Goal: Task Accomplishment & Management: Manage account settings

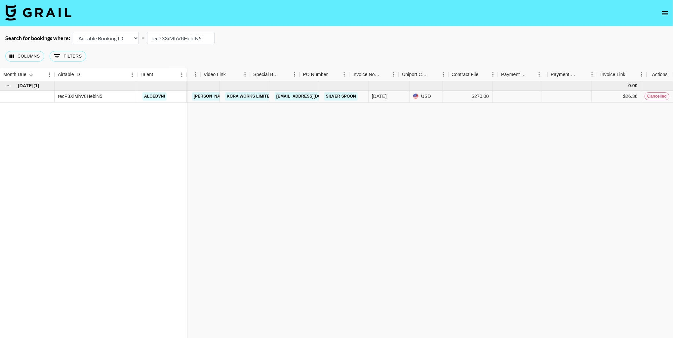
scroll to position [0, 490]
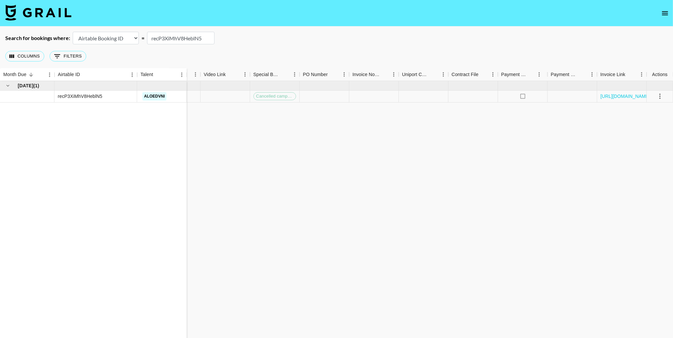
click at [168, 37] on input "recP3XiMhV8HeblN5" at bounding box center [180, 38] width 67 height 13
paste input "Z7m1ICD4D4gV8j"
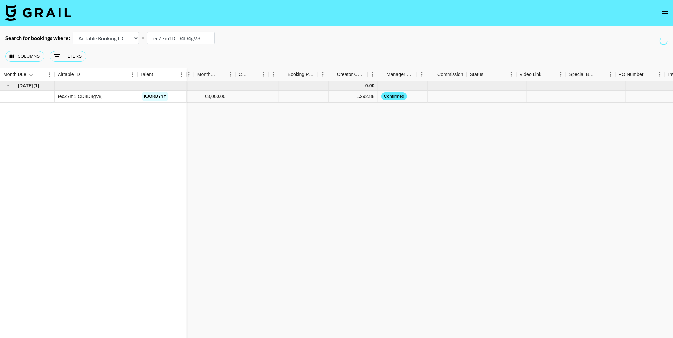
scroll to position [0, 0]
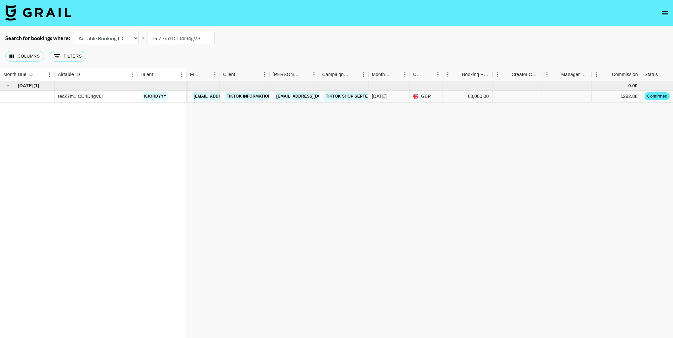
type input "recZ7m1ICD4D4gV8j"
click at [248, 96] on link "TikTok Information Technologies UK Limited" at bounding box center [277, 96] width 105 height 8
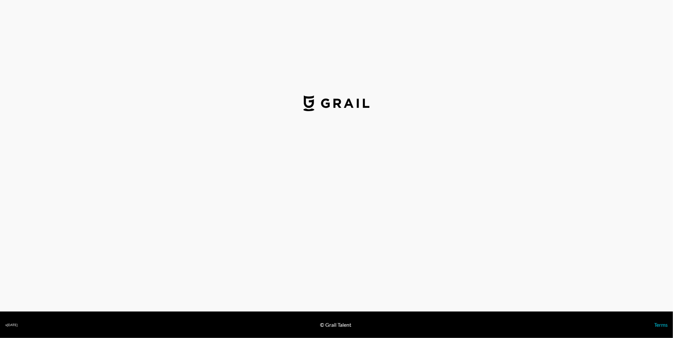
select select "GBP"
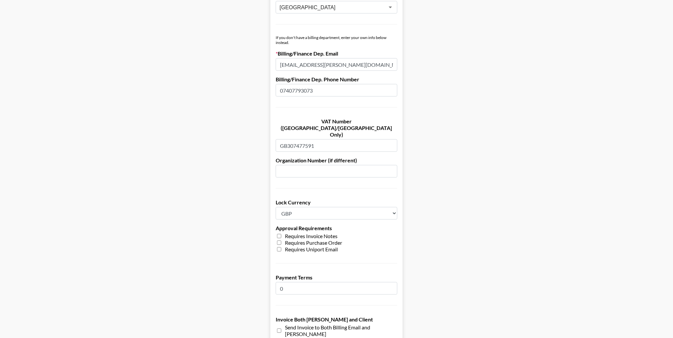
scroll to position [417, 0]
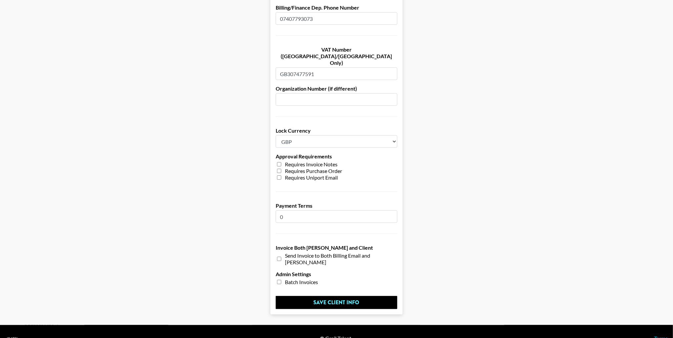
click at [278, 280] on input "checkbox" at bounding box center [279, 282] width 4 height 5
checkbox input "true"
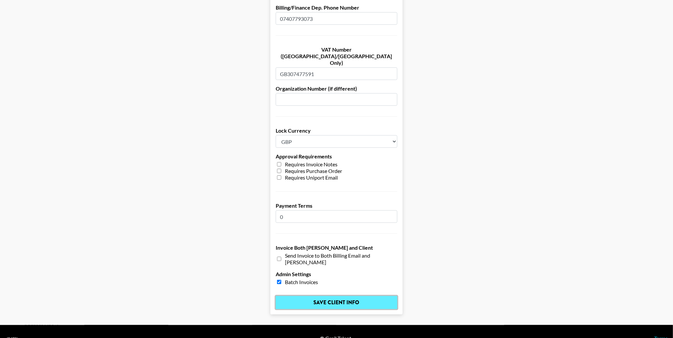
click at [315, 296] on input "Save Client Info" at bounding box center [337, 302] width 122 height 13
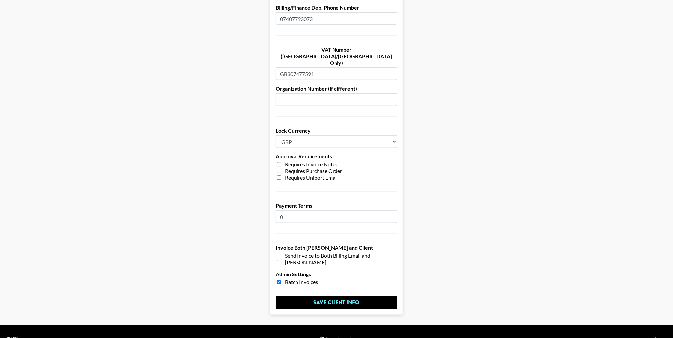
scroll to position [0, 0]
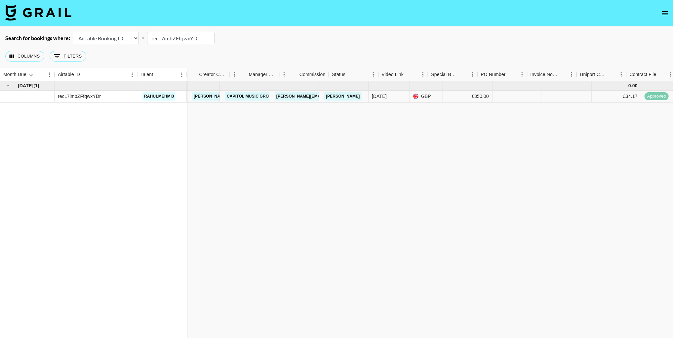
scroll to position [0, 312]
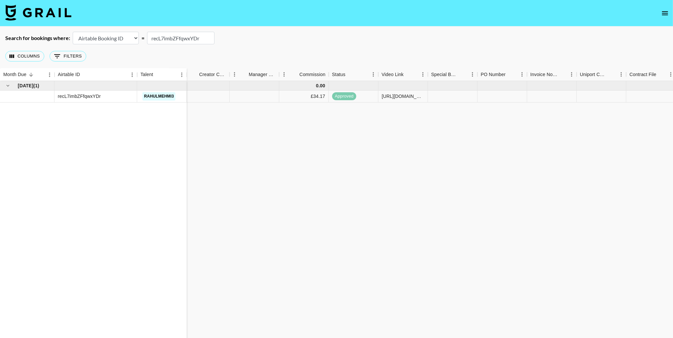
click at [164, 38] on input "recL7imbZFfqwxYDr" at bounding box center [180, 38] width 67 height 13
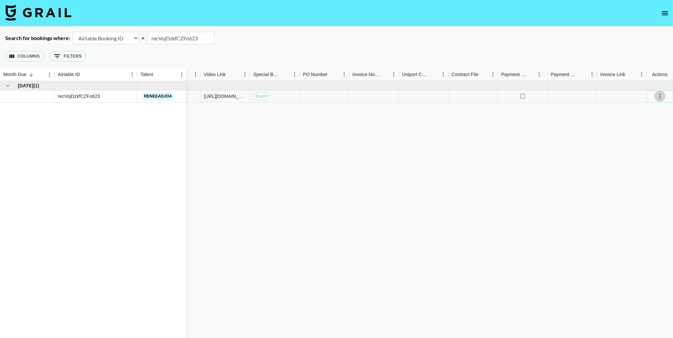
click at [661, 98] on icon "select merge strategy" at bounding box center [660, 96] width 8 height 8
click at [654, 157] on div "Approve" at bounding box center [646, 158] width 20 height 8
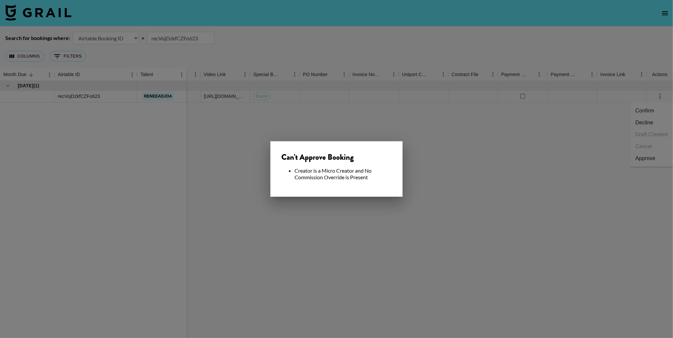
click at [353, 109] on div at bounding box center [336, 169] width 673 height 338
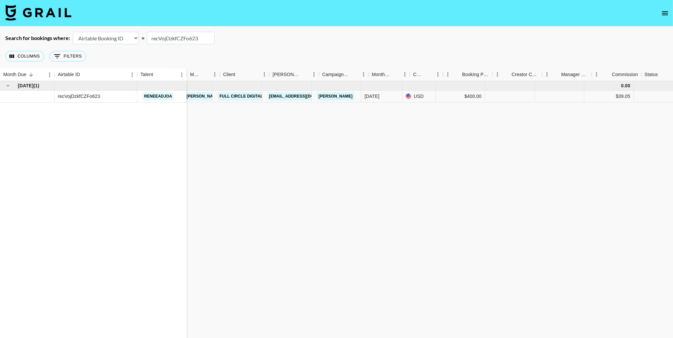
scroll to position [0, 0]
click at [514, 97] on div at bounding box center [518, 97] width 50 height 12
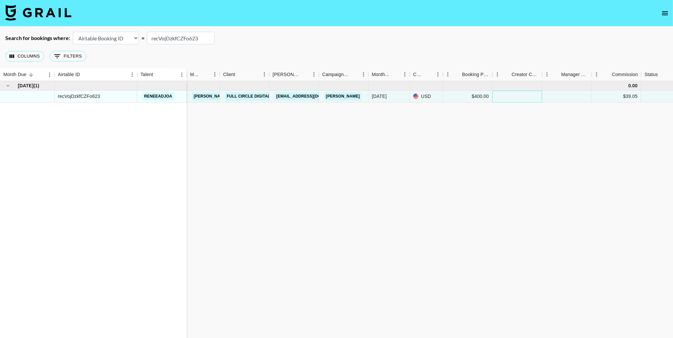
click at [514, 97] on div at bounding box center [518, 97] width 50 height 12
click at [511, 123] on div "[DATE] ( 1 ) recVojDzkfCZFo623 reneeadjoa 0.00 [EMAIL_ADDRESS][DOMAIN_NAME] Ful…" at bounding box center [582, 213] width 1164 height 264
click at [518, 96] on div at bounding box center [518, 97] width 50 height 12
click at [518, 96] on input "number" at bounding box center [517, 96] width 49 height 5
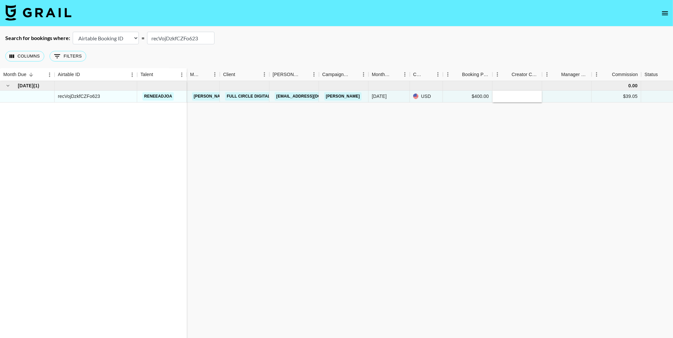
click at [507, 132] on div "[DATE] ( 1 ) recVojDzkfCZFo623 reneeadjoa 0.00 [EMAIL_ADDRESS][DOMAIN_NAME] Ful…" at bounding box center [582, 213] width 1164 height 264
click at [505, 97] on div at bounding box center [518, 97] width 50 height 12
click at [510, 98] on div at bounding box center [518, 97] width 50 height 12
click at [504, 136] on div "[DATE] ( 1 ) recVojDzkfCZFo623 reneeadjoa 0.00 [EMAIL_ADDRESS][DOMAIN_NAME] Ful…" at bounding box center [582, 213] width 1164 height 264
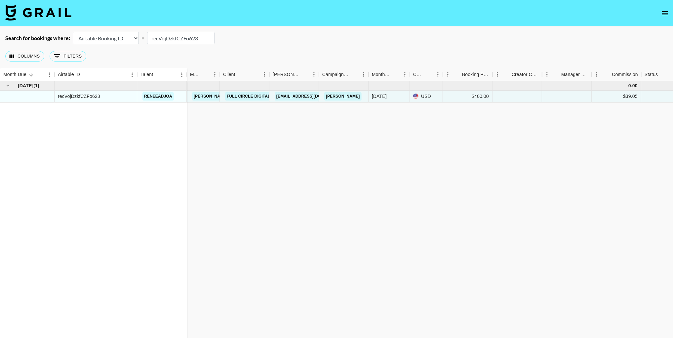
click at [164, 39] on input "recVojDzkfCZFo623" at bounding box center [180, 38] width 67 height 13
paste input "4xS2uGlt0aen5W"
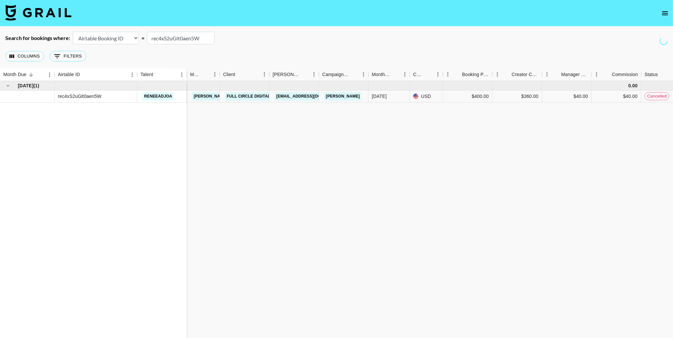
click at [171, 36] on input "rec4xS2uGlt0aen5W" at bounding box center [180, 38] width 67 height 13
paste input "VojDzkfCZFo623"
type input "recVojDzkfCZFo623"
click at [507, 98] on div at bounding box center [518, 97] width 50 height 12
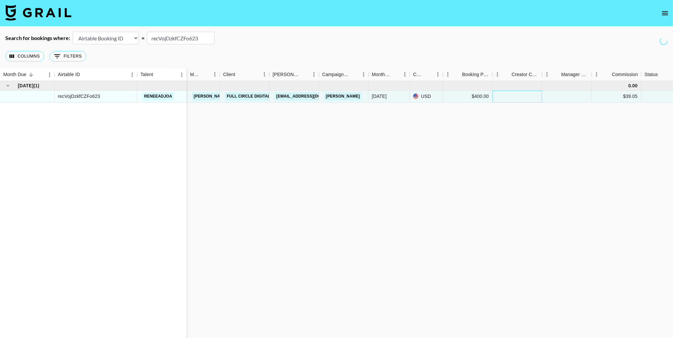
click at [507, 98] on div at bounding box center [518, 97] width 50 height 12
type input "360"
type input "40"
click at [501, 131] on div "[DATE] ( 1 ) recVojDzkfCZFo623 reneeadjoa 0.00 [PERSON_NAME][EMAIL_ADDRESS][DOM…" at bounding box center [582, 213] width 1164 height 264
click at [185, 38] on input "recVojDzkfCZFo623" at bounding box center [180, 38] width 67 height 13
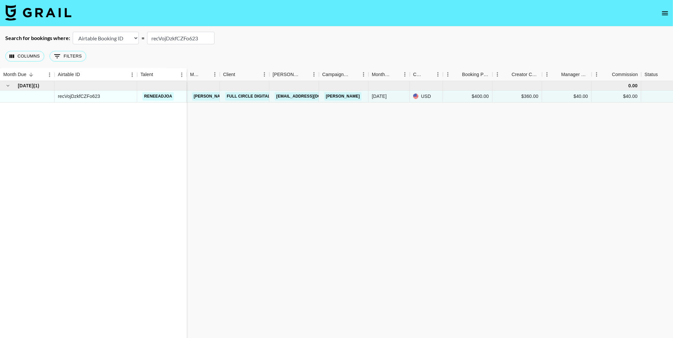
click at [185, 38] on input "recVojDzkfCZFo623" at bounding box center [180, 38] width 67 height 13
paste input "4xS2uGlt0aen5W"
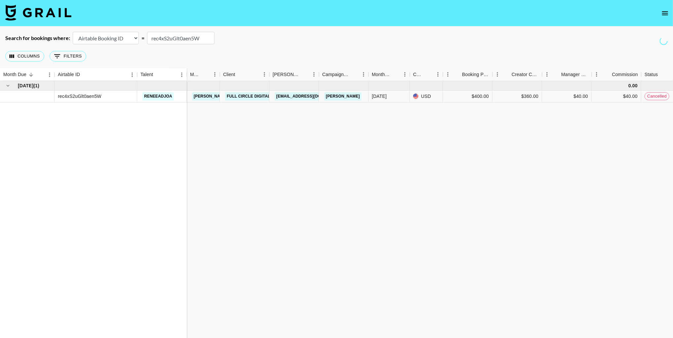
click at [175, 39] on input "rec4xS2uGlt0aen5W" at bounding box center [180, 38] width 67 height 13
paste input "VojDzkfCZFo623"
type input "recVojDzkfCZFo623"
click at [577, 97] on div "$40.00" at bounding box center [581, 96] width 15 height 7
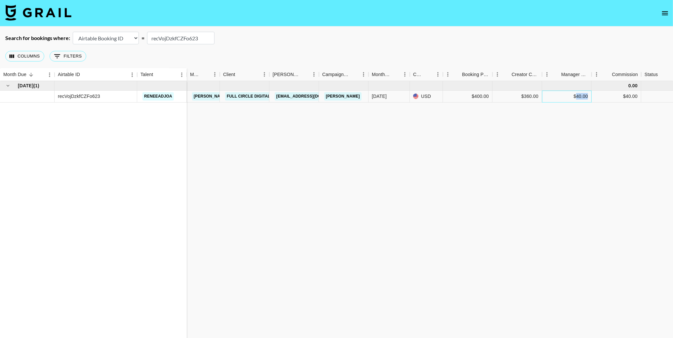
click at [577, 97] on div "$40.00" at bounding box center [581, 96] width 15 height 7
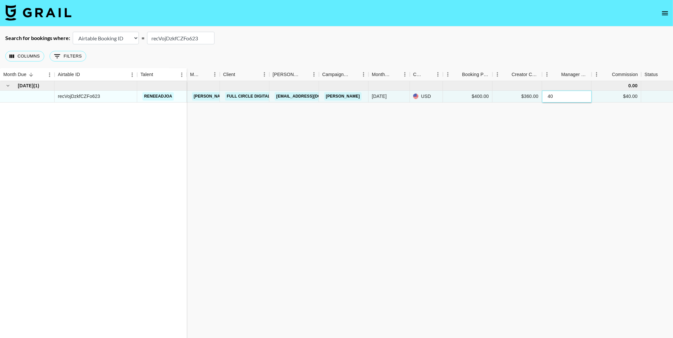
click at [560, 100] on div "40" at bounding box center [567, 97] width 50 height 12
drag, startPoint x: 560, startPoint y: 100, endPoint x: 554, endPoint y: 98, distance: 5.5
click at [559, 100] on div "40" at bounding box center [567, 97] width 50 height 12
click at [549, 97] on input "40" at bounding box center [567, 96] width 49 height 5
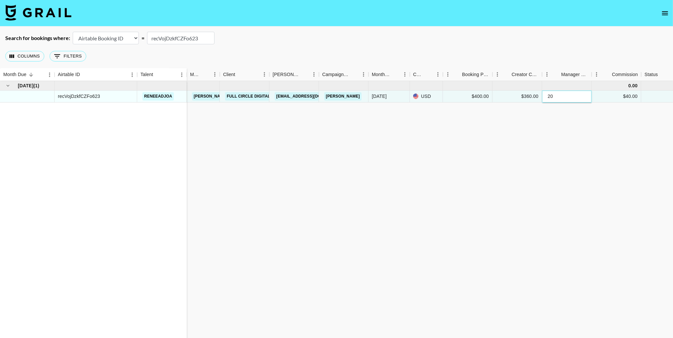
type input "20"
click at [586, 144] on div "[DATE] ( 1 ) recVojDzkfCZFo623 reneeadjoa 0.00 [PERSON_NAME][EMAIL_ADDRESS][DOM…" at bounding box center [582, 213] width 1164 height 264
click at [606, 124] on div "[DATE] ( 1 ) recVojDzkfCZFo623 reneeadjoa 0.00 [PERSON_NAME][EMAIL_ADDRESS][DOM…" at bounding box center [582, 213] width 1164 height 264
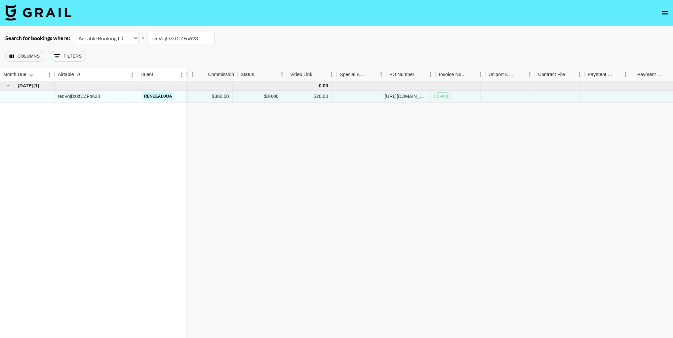
scroll to position [0, 490]
click at [660, 95] on icon "select merge strategy" at bounding box center [660, 96] width 1 height 5
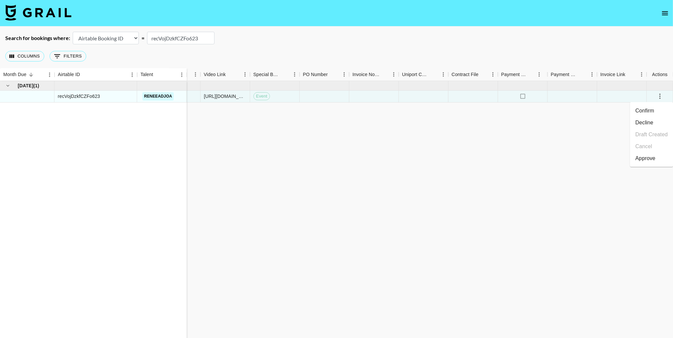
click at [645, 158] on div "Approve" at bounding box center [646, 158] width 20 height 8
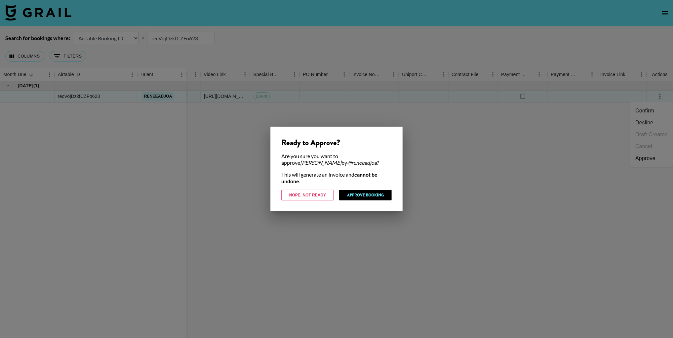
click at [374, 202] on div "Ready to Approve? Are you sure you want to approve [PERSON_NAME] Che by @ renee…" at bounding box center [336, 169] width 132 height 85
click at [374, 192] on button "Approve Booking" at bounding box center [365, 195] width 53 height 11
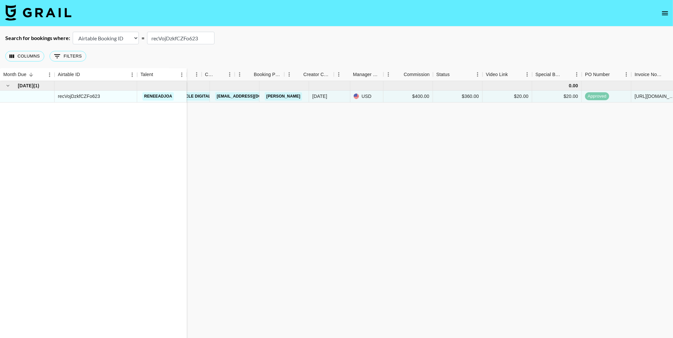
scroll to position [0, 0]
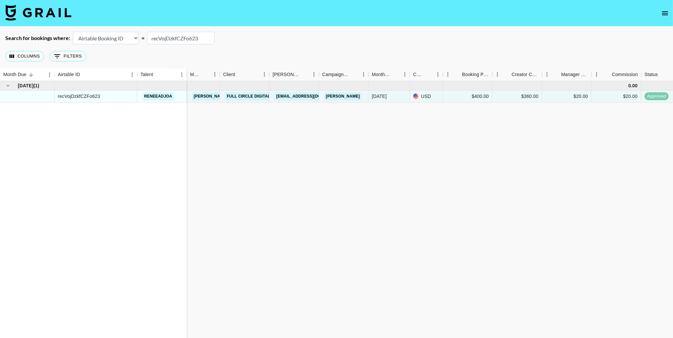
click at [168, 36] on input "recVojDzkfCZFo623" at bounding box center [180, 38] width 67 height 13
click at [167, 36] on input "recVojDzkfCZFo623" at bounding box center [180, 38] width 67 height 13
paste input "rec4xS2uGlt0aen5W"
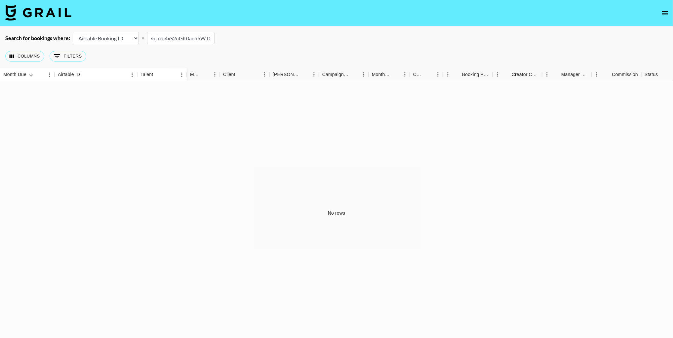
click at [177, 38] on input "recVoj rec4xS2uGlt0aen5W DzkfCZFo623" at bounding box center [180, 38] width 67 height 13
paste input "4xS2uGlt0aen5W"
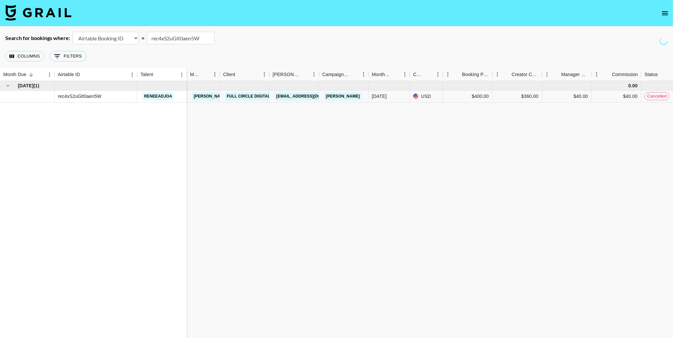
type input "rec4xS2uGlt0aen5W"
drag, startPoint x: 353, startPoint y: 125, endPoint x: 357, endPoint y: 123, distance: 4.4
click at [353, 124] on div "[DATE] ( 1 ) rec4xS2uGlt0aen5W reneeadjoa 0.00 [PERSON_NAME][EMAIL_ADDRESS][DOM…" at bounding box center [582, 213] width 1164 height 264
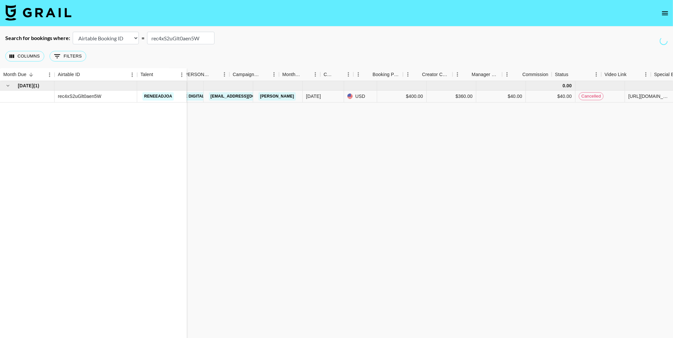
scroll to position [0, 89]
click at [361, 122] on div "[DATE] ( 1 ) rec4xS2uGlt0aen5W reneeadjoa 0.00 [PERSON_NAME][EMAIL_ADDRESS][DOM…" at bounding box center [493, 213] width 1164 height 264
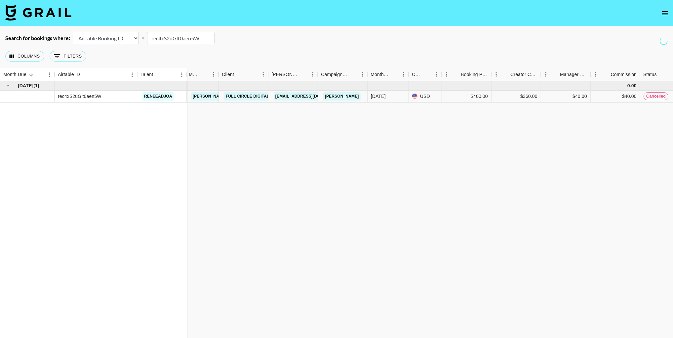
scroll to position [0, 1]
